Goal: Task Accomplishment & Management: Use online tool/utility

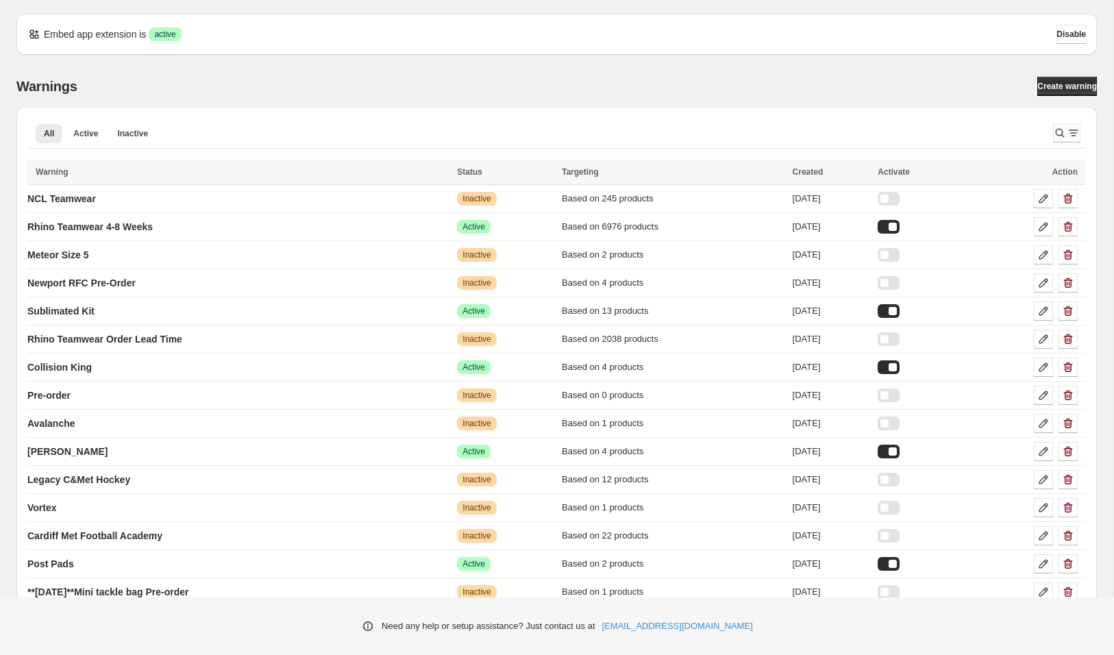
click at [1053, 136] on icon "Search and filter results" at bounding box center [1060, 133] width 14 height 14
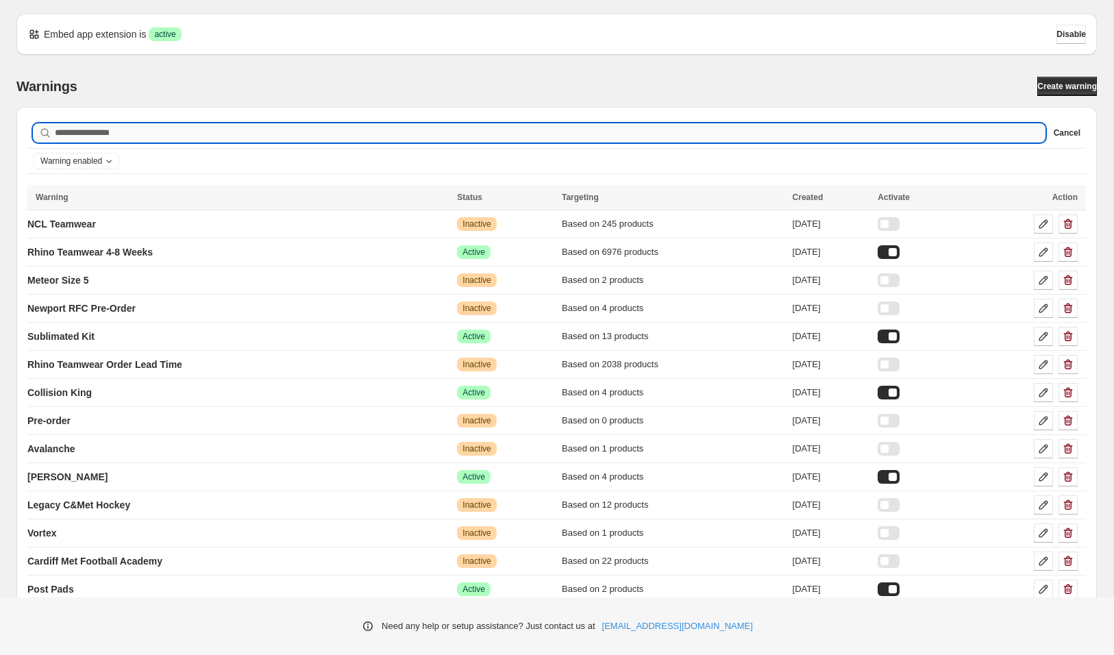
click at [962, 129] on input "Searching in all" at bounding box center [550, 132] width 990 height 19
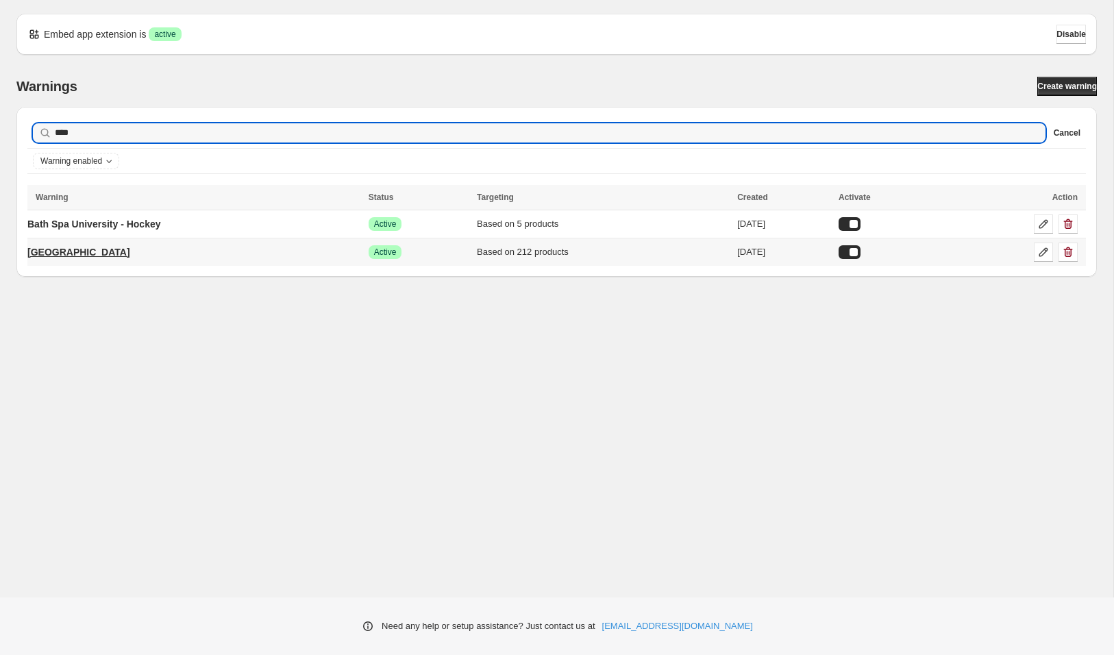
type input "****"
click at [109, 252] on p "[GEOGRAPHIC_DATA]" at bounding box center [78, 252] width 103 height 14
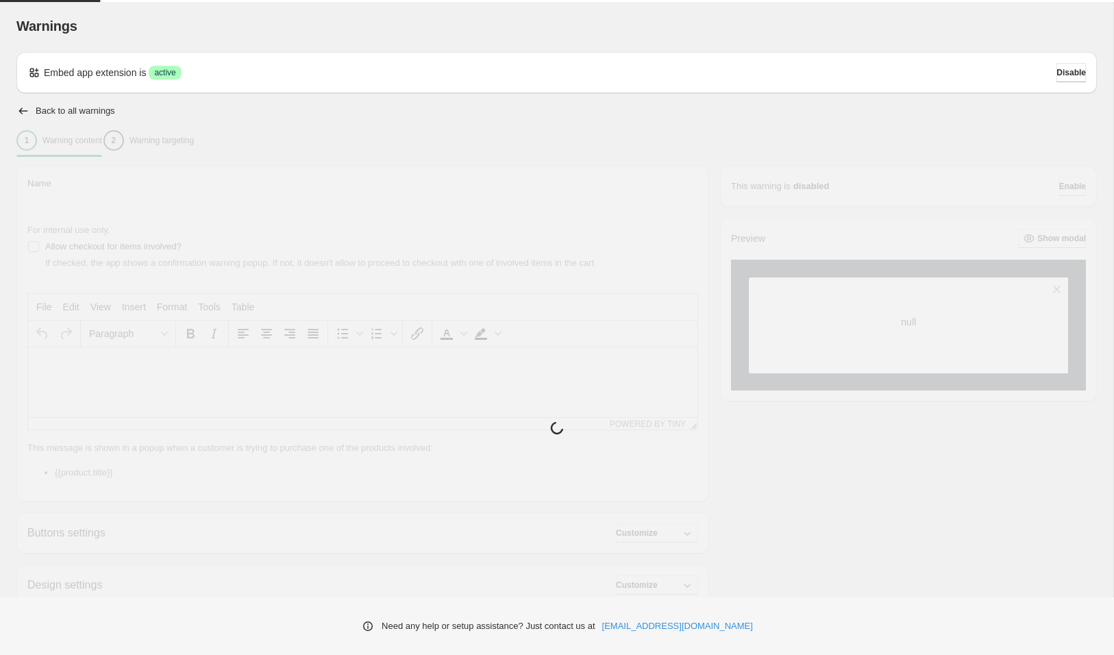
type input "**********"
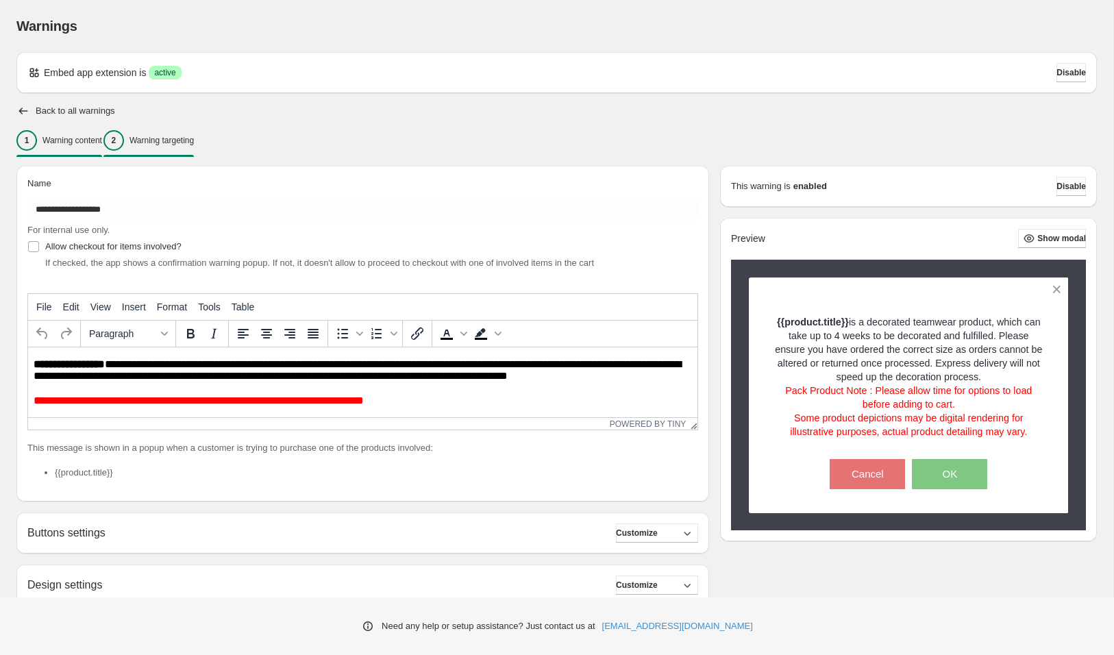
click at [194, 142] on p "Warning targeting" at bounding box center [161, 140] width 64 height 11
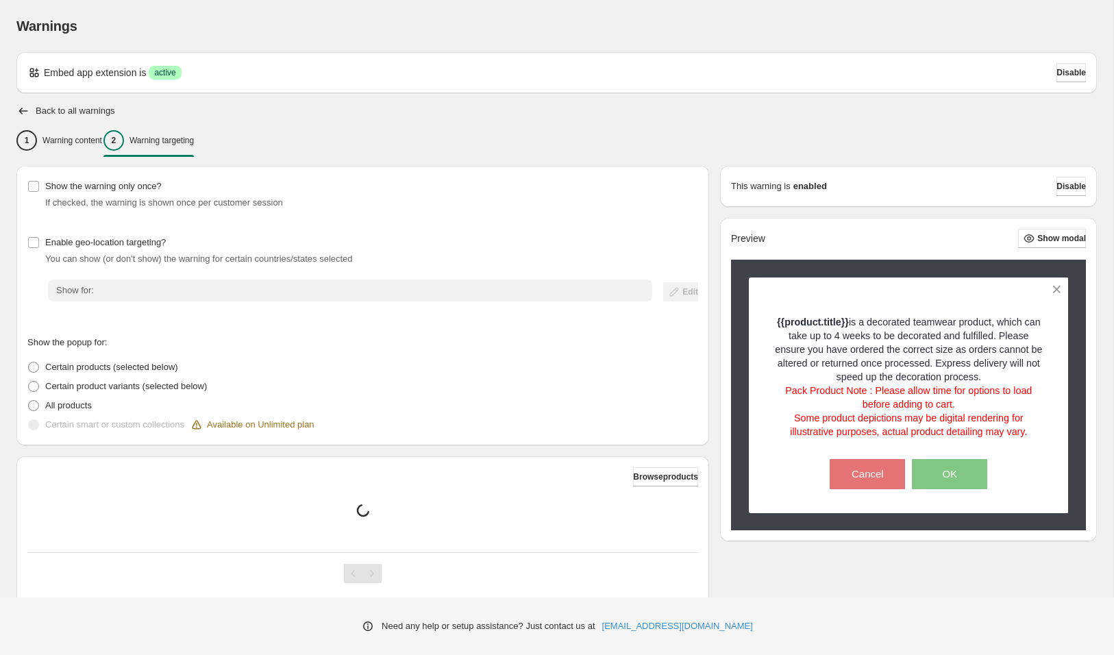
scroll to position [37, 0]
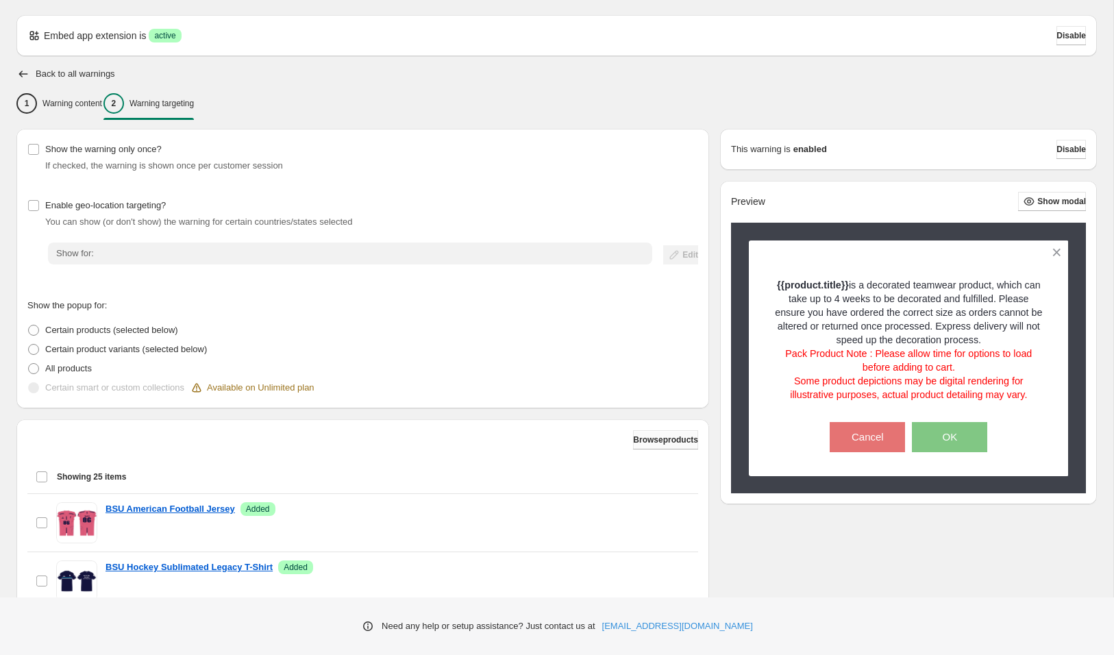
click at [652, 435] on span "Browse products" at bounding box center [665, 439] width 65 height 11
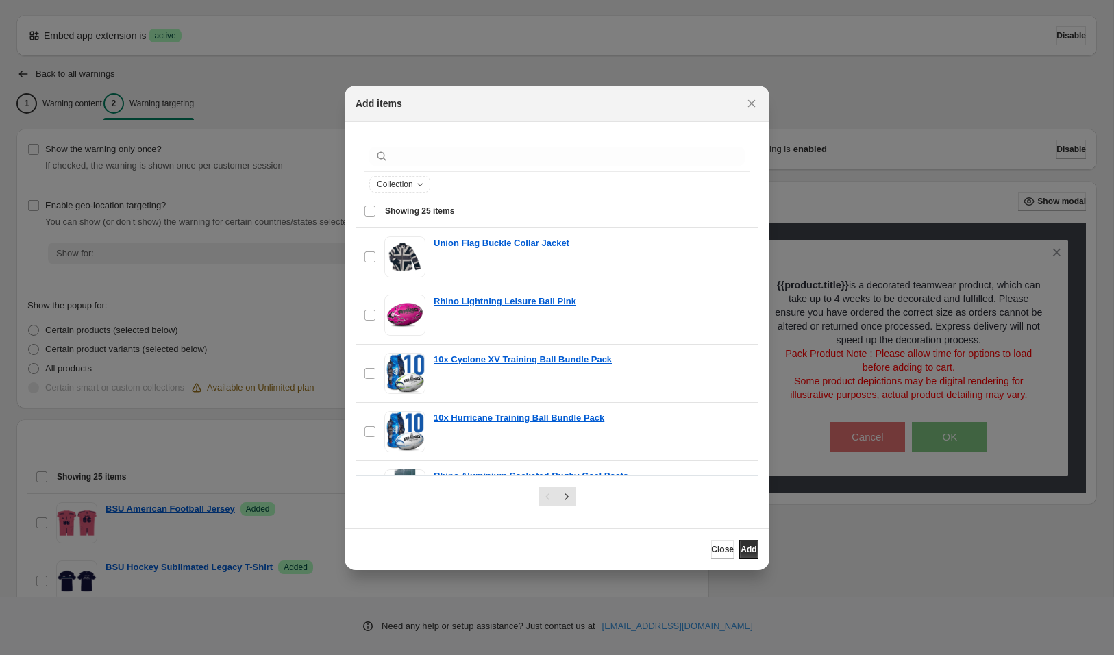
click at [583, 176] on div "Collection" at bounding box center [556, 184] width 375 height 16
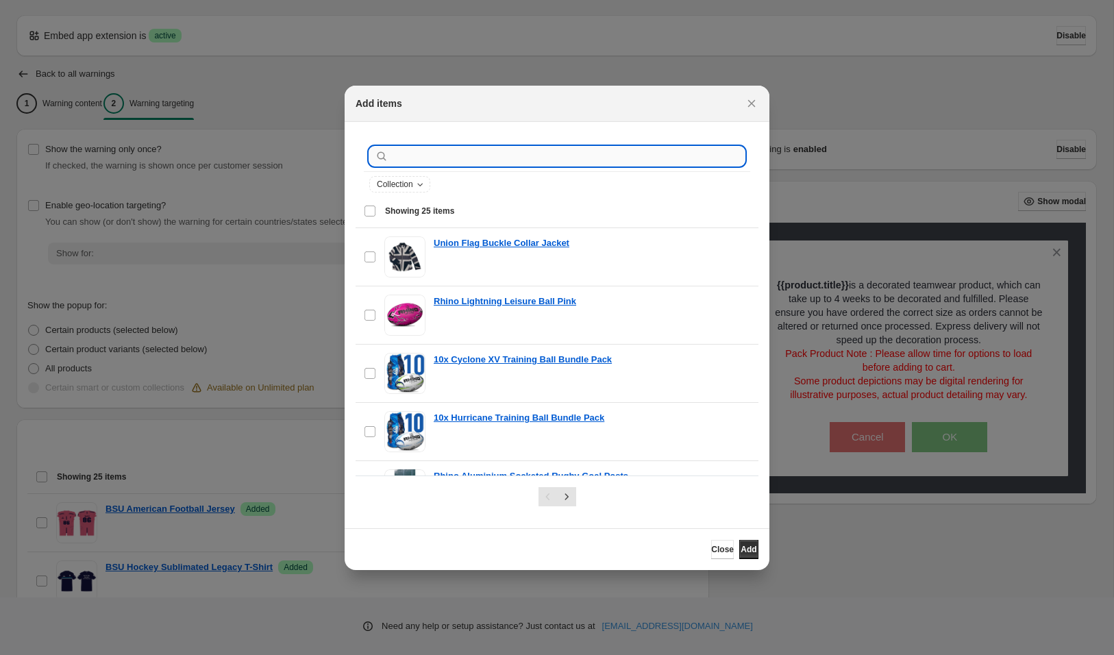
click at [583, 159] on input ":r31:" at bounding box center [567, 156] width 353 height 19
type input "*"
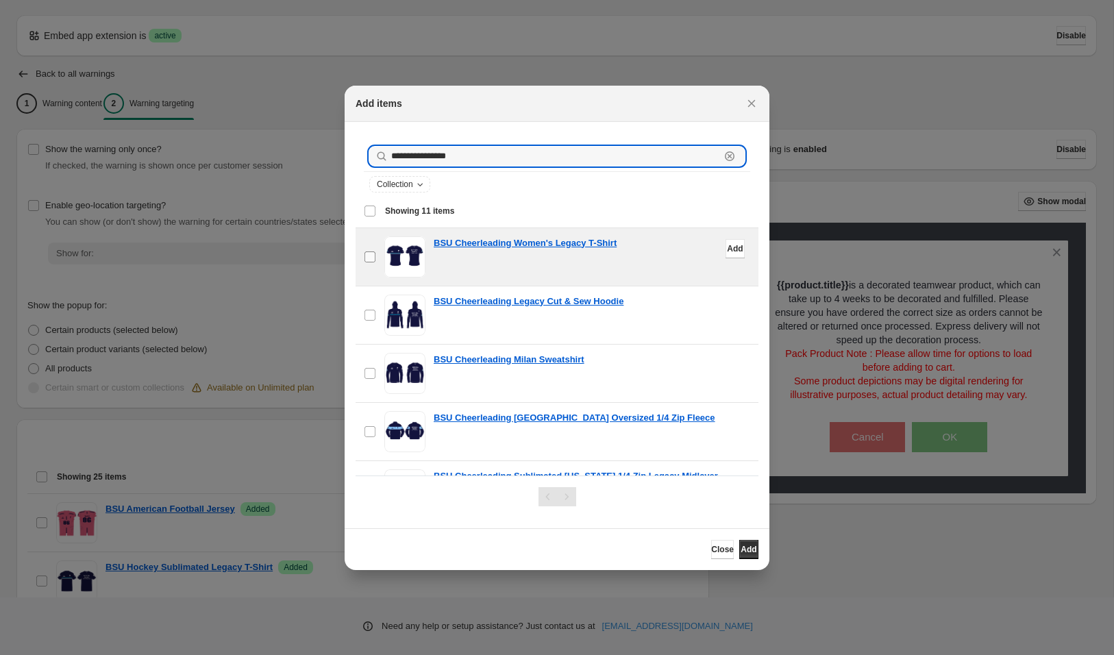
type input "**********"
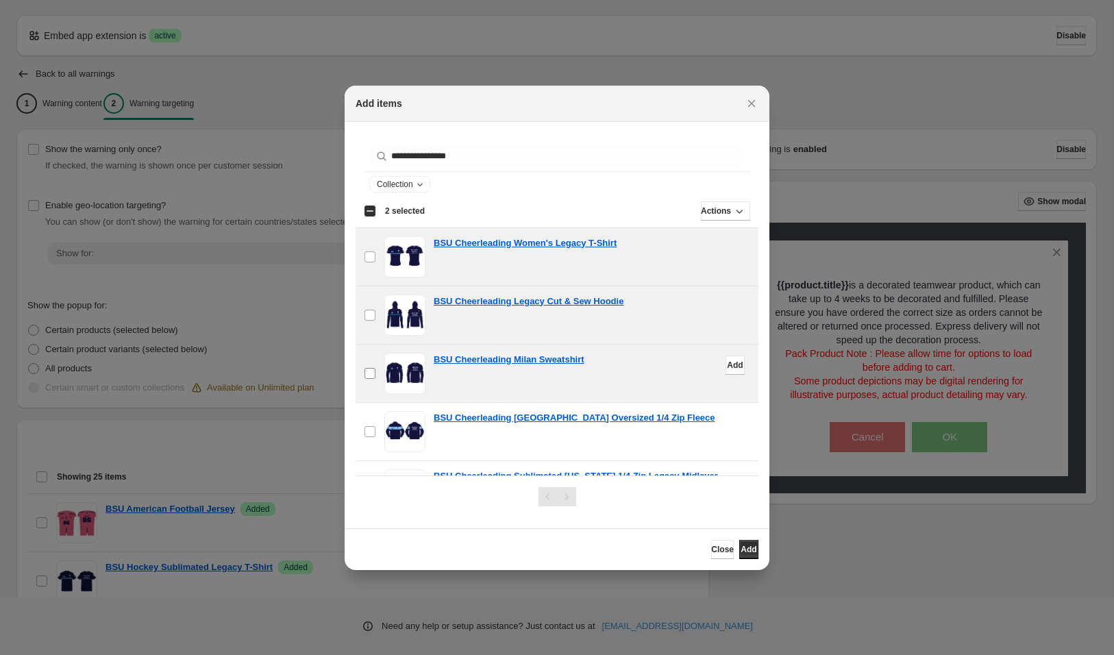
click at [371, 357] on label "checkbox" at bounding box center [369, 374] width 29 height 58
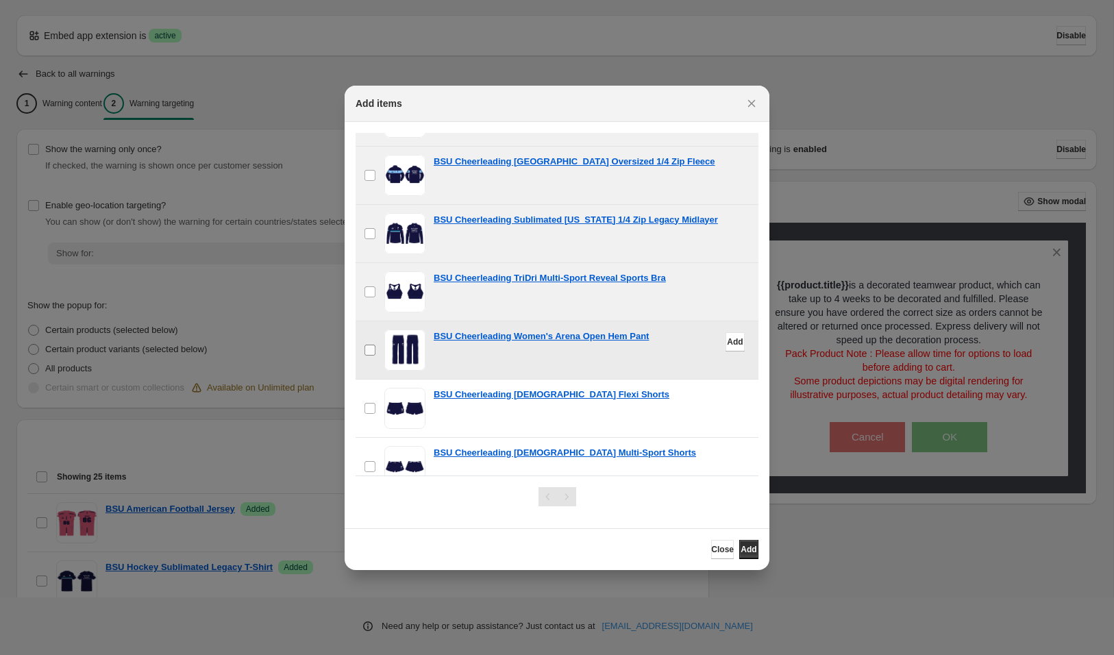
scroll to position [353, 0]
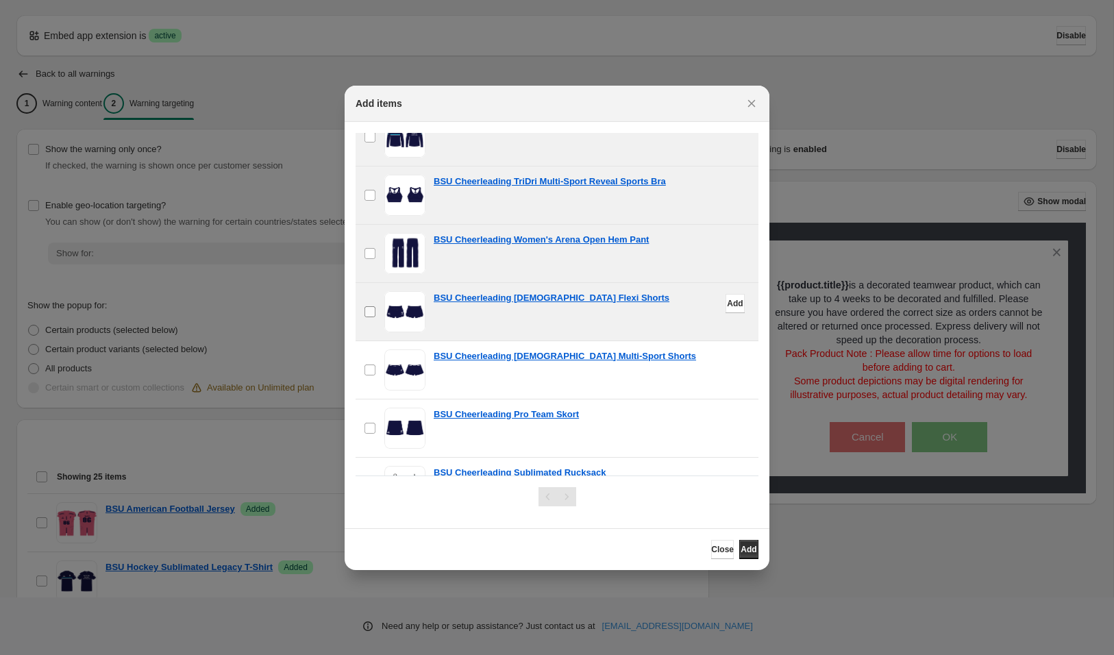
click at [368, 314] on label "checkbox" at bounding box center [369, 312] width 29 height 58
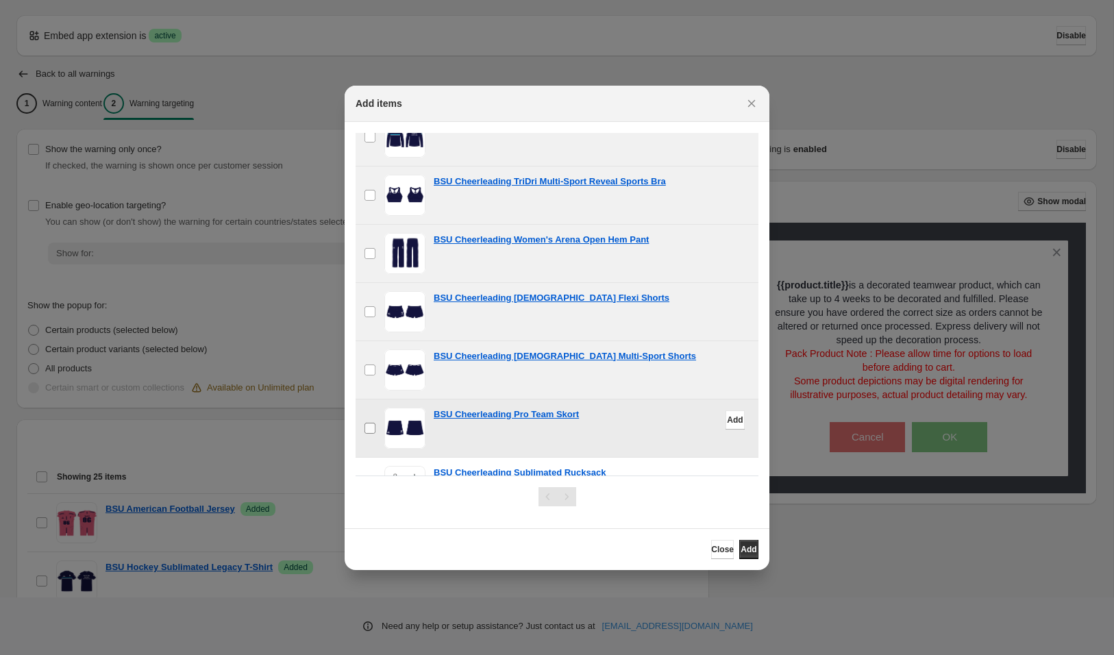
scroll to position [388, 0]
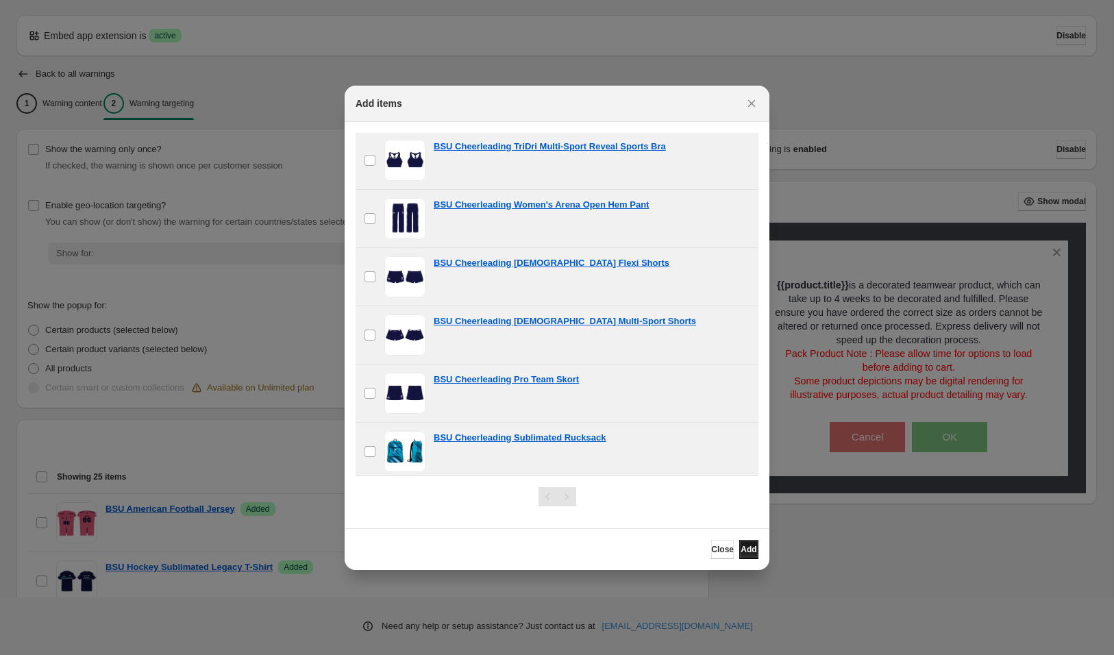
click at [740, 547] on span "Add" at bounding box center [748, 549] width 16 height 11
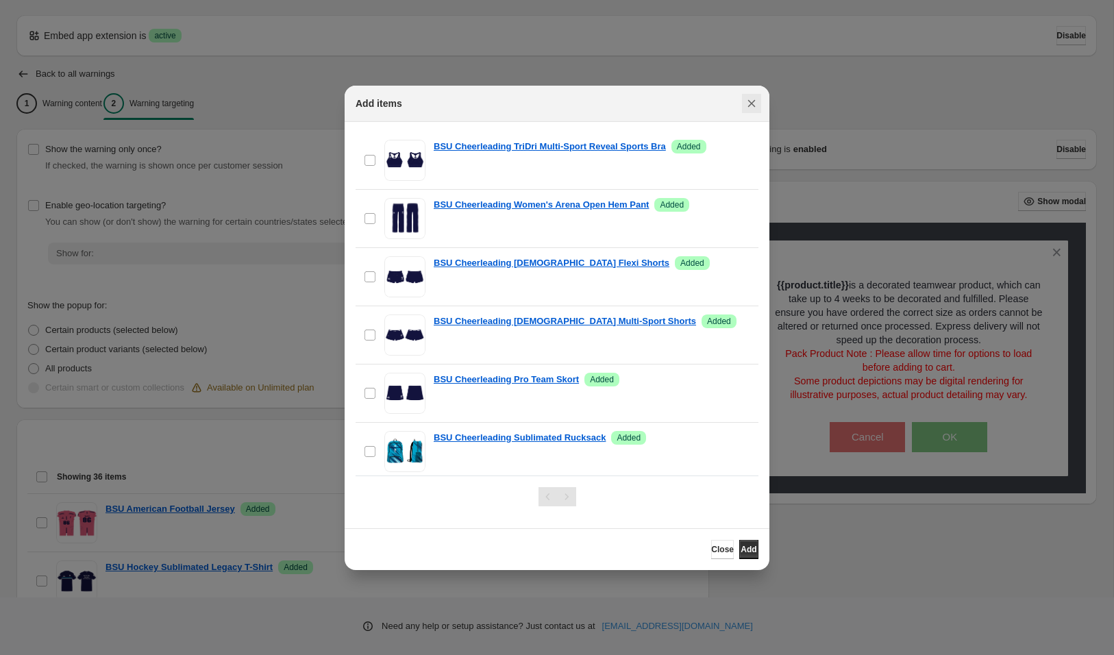
click at [747, 99] on icon "Close" at bounding box center [752, 104] width 14 height 14
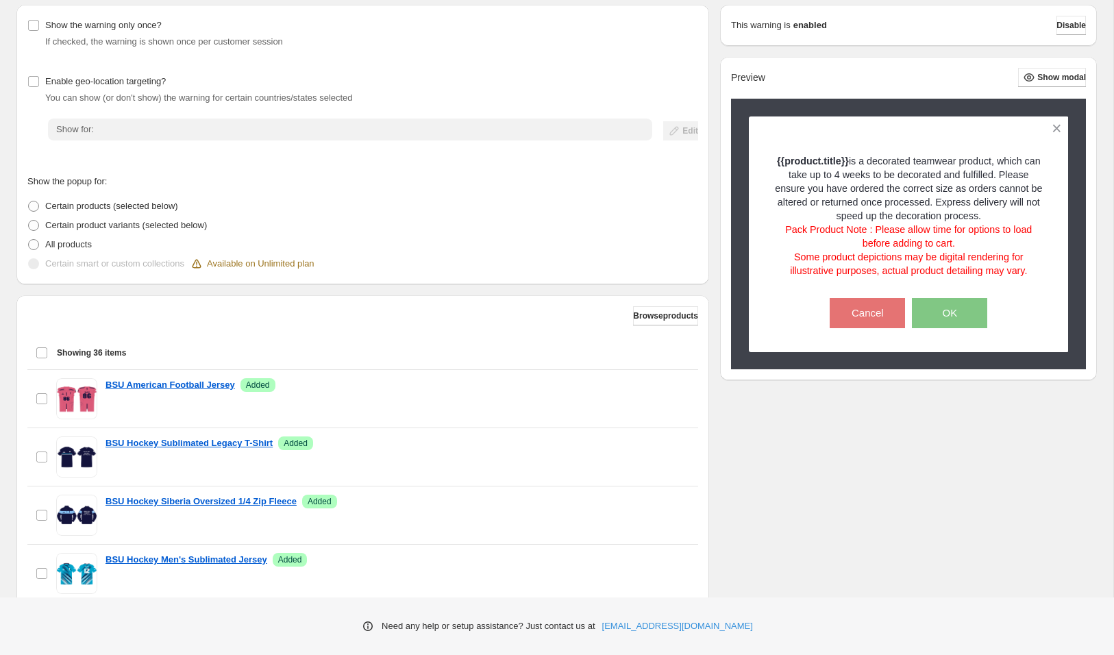
scroll to position [305, 0]
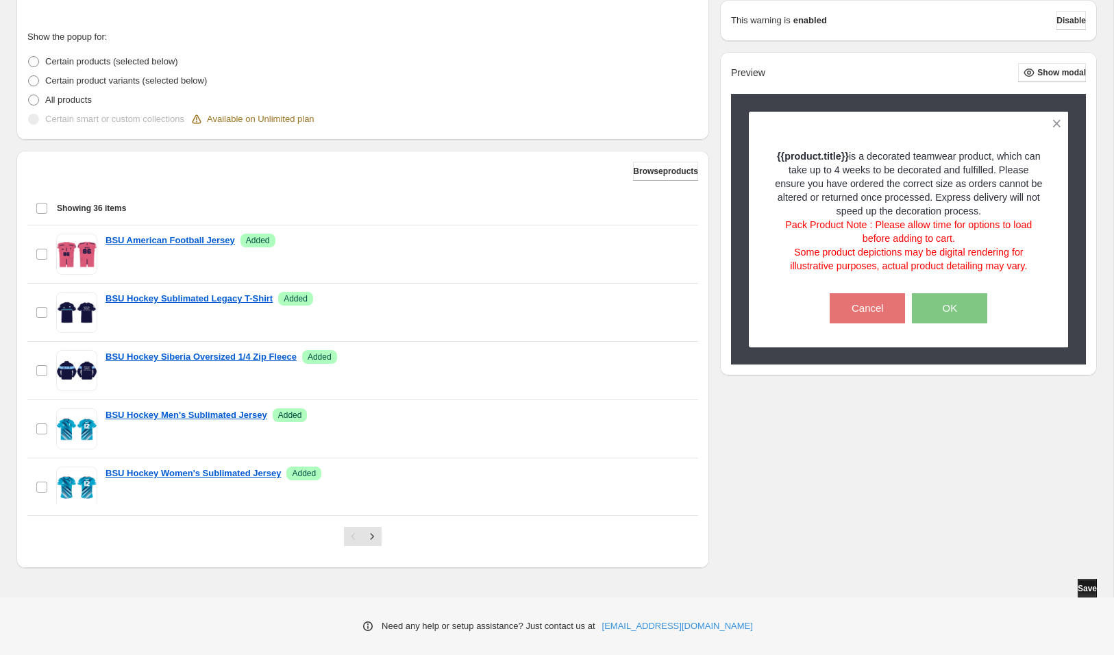
click at [1077, 583] on span "Save" at bounding box center [1086, 588] width 19 height 11
click at [1079, 589] on span "Save" at bounding box center [1086, 588] width 19 height 11
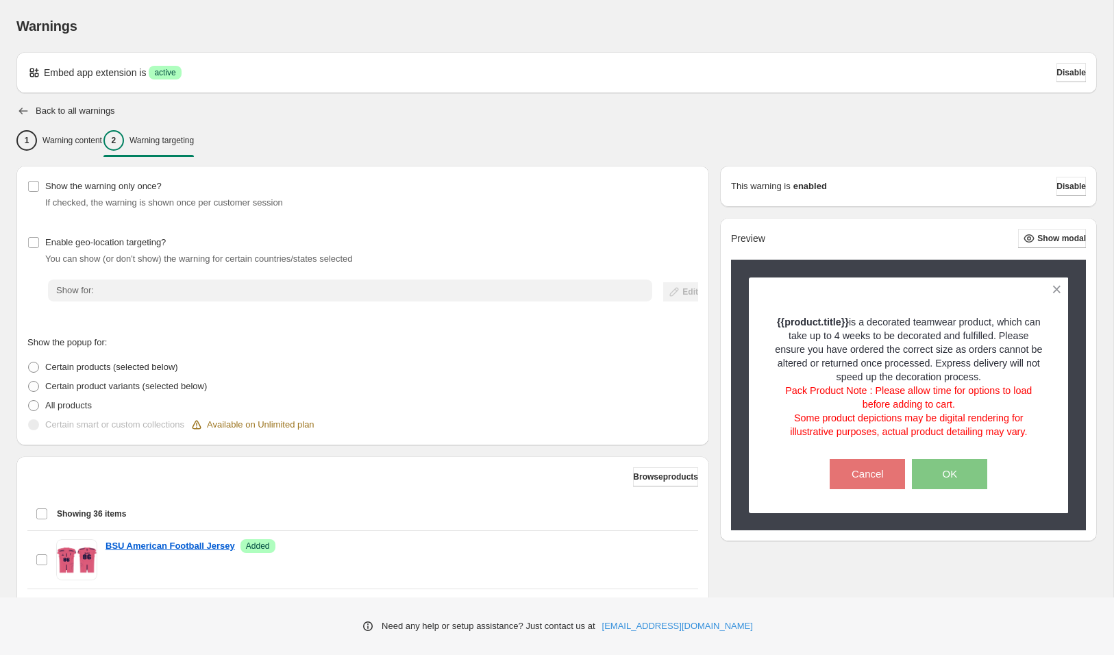
click at [21, 112] on icon "button" at bounding box center [23, 111] width 14 height 14
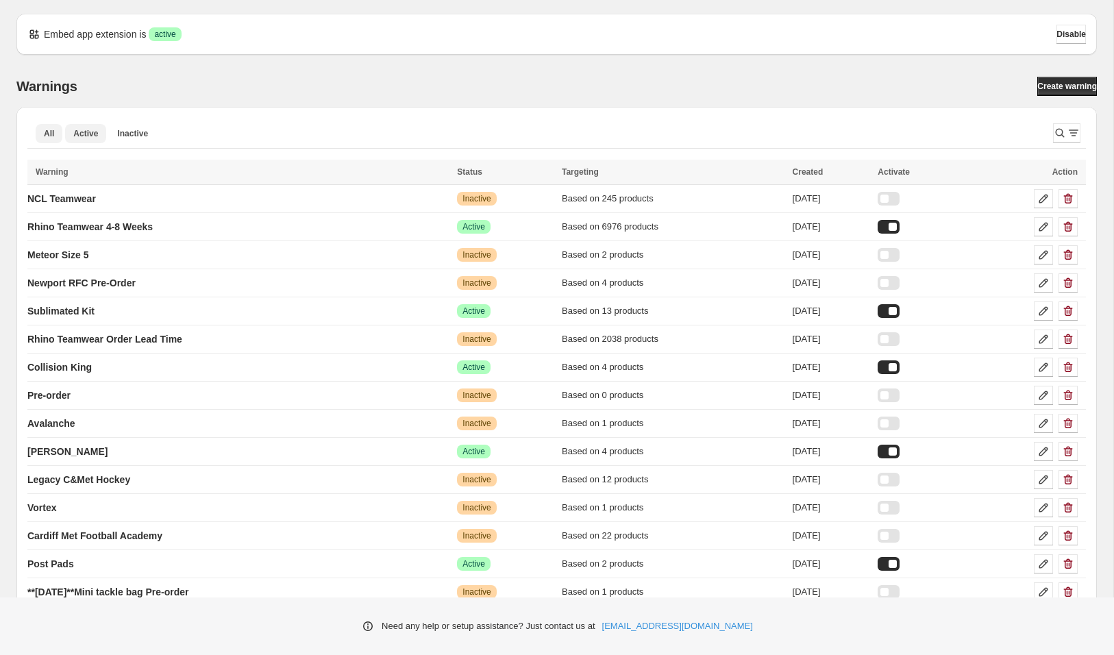
click at [90, 134] on span "Active" at bounding box center [85, 133] width 25 height 11
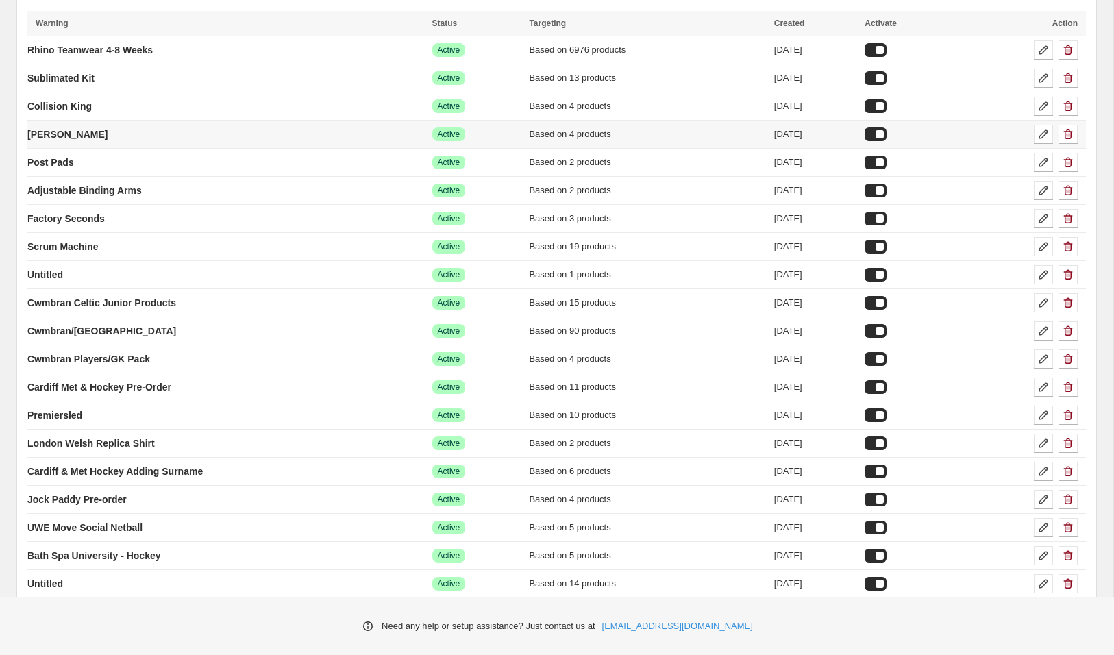
scroll to position [242, 0]
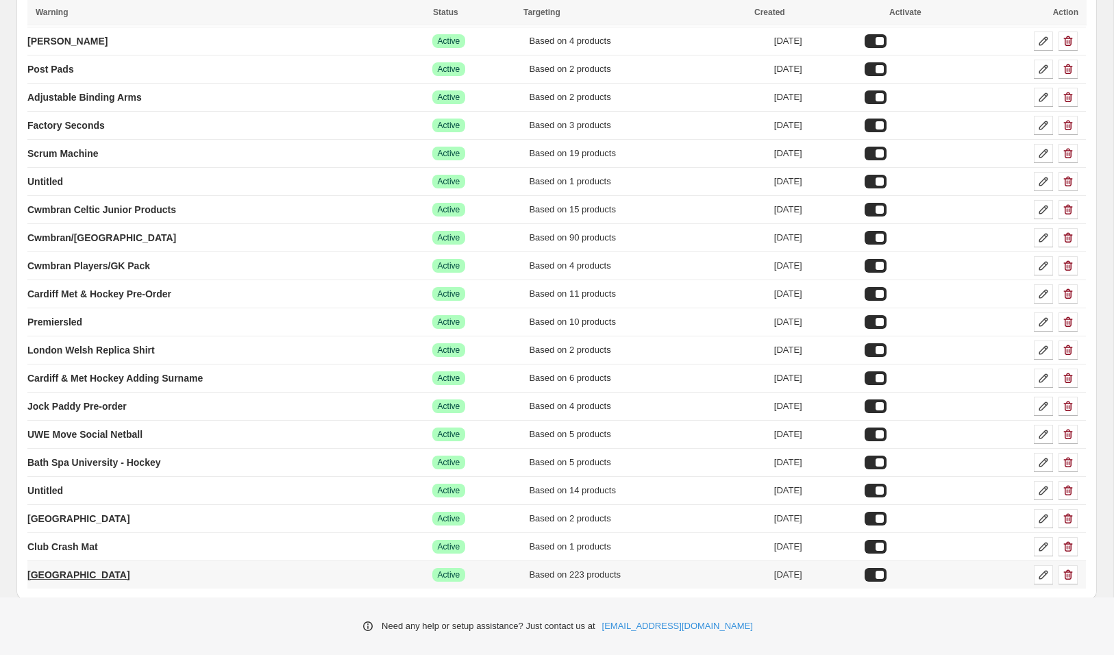
click at [86, 568] on p "[GEOGRAPHIC_DATA]" at bounding box center [78, 575] width 103 height 14
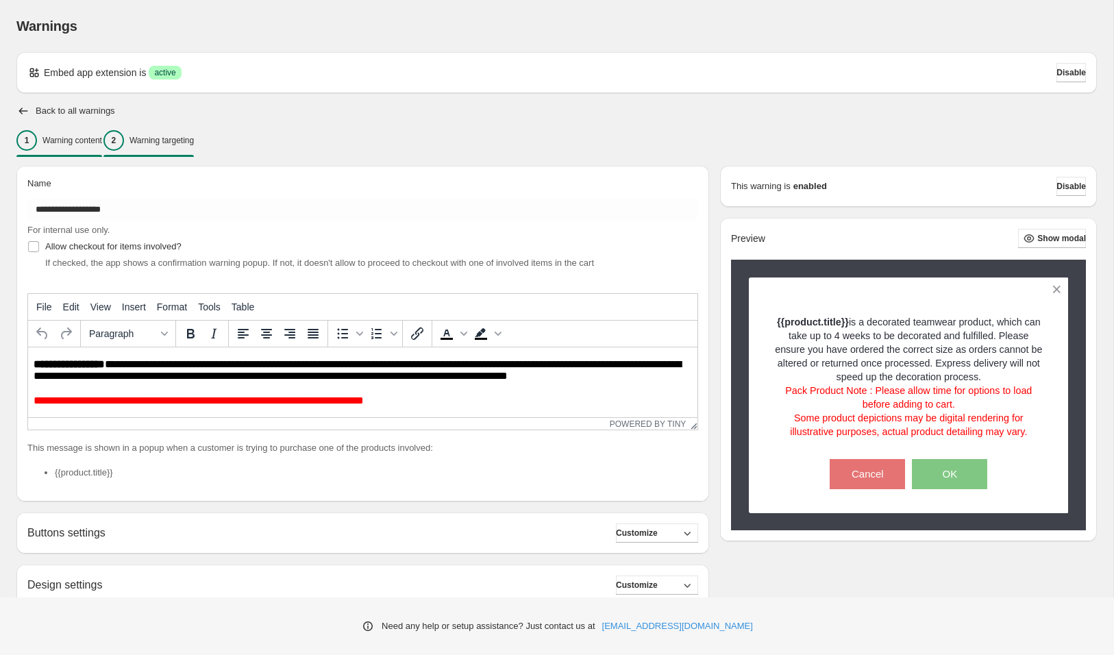
click at [178, 135] on p "Warning targeting" at bounding box center [161, 140] width 64 height 11
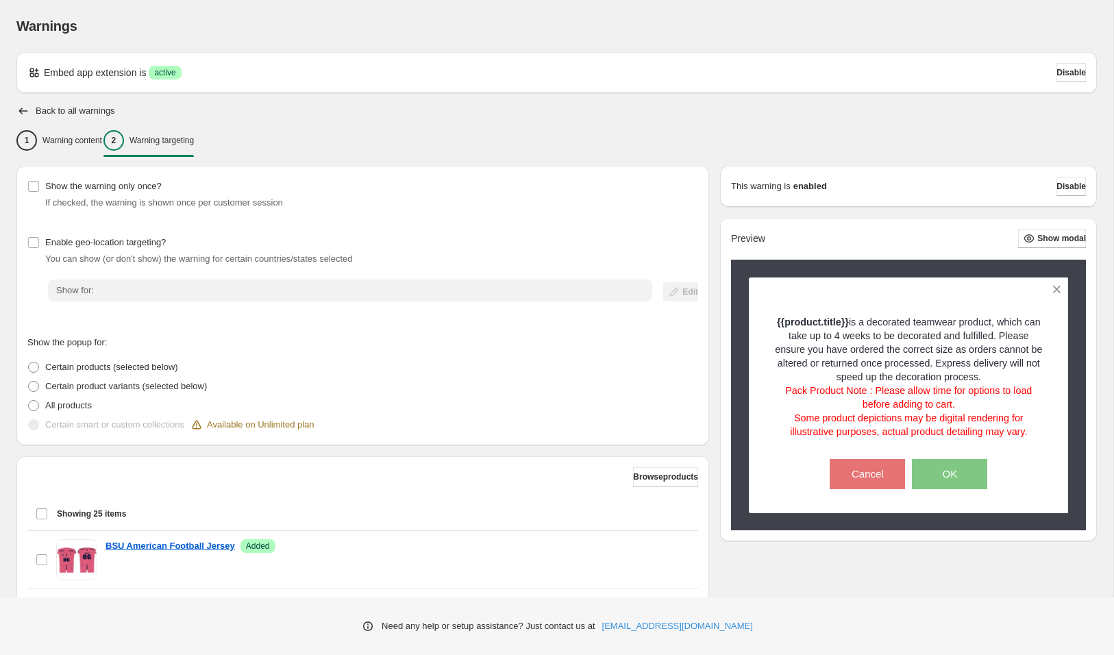
scroll to position [305, 0]
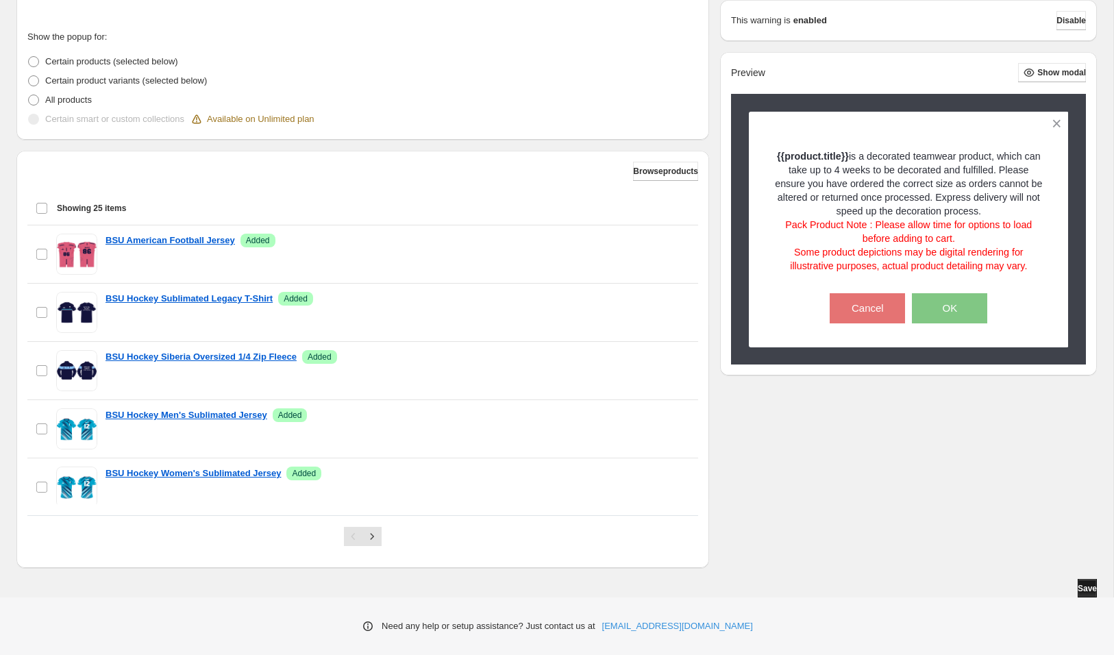
click at [1077, 589] on span "Save" at bounding box center [1086, 588] width 19 height 11
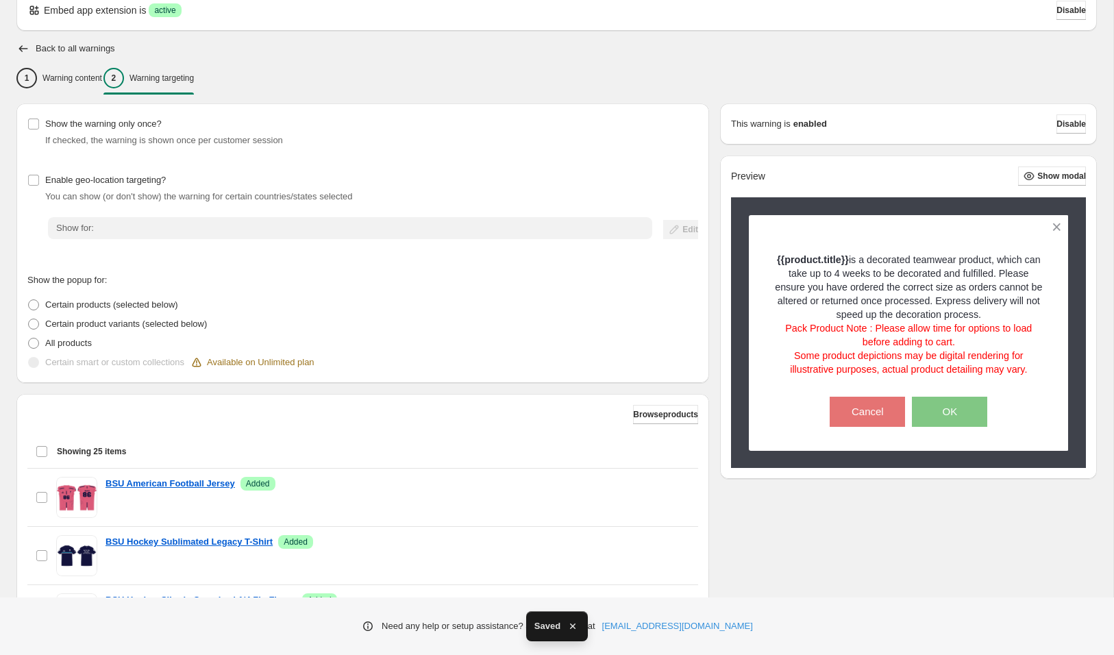
scroll to position [0, 0]
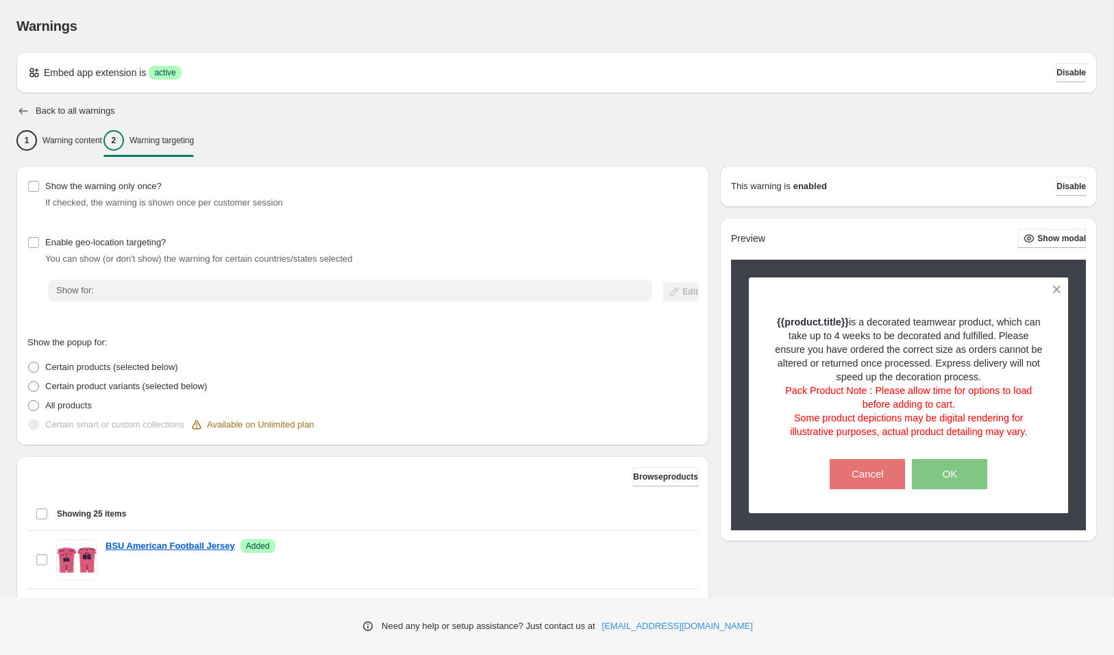
click at [17, 109] on icon "button" at bounding box center [23, 111] width 14 height 14
